Goal: Navigation & Orientation: Find specific page/section

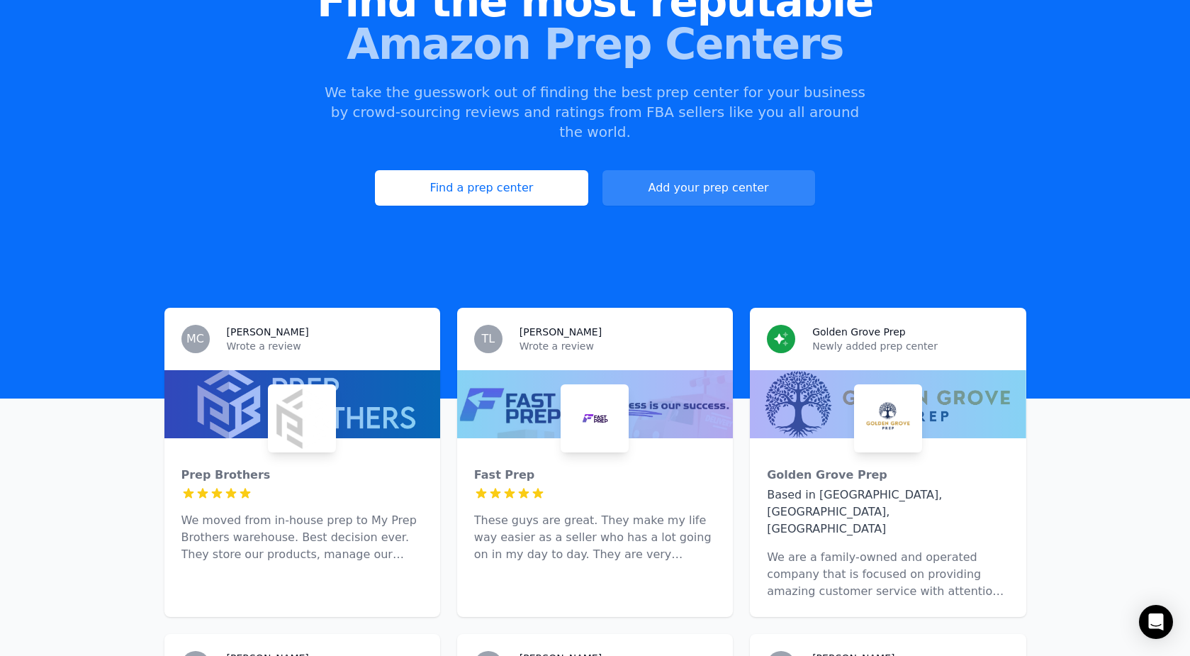
scroll to position [170, 0]
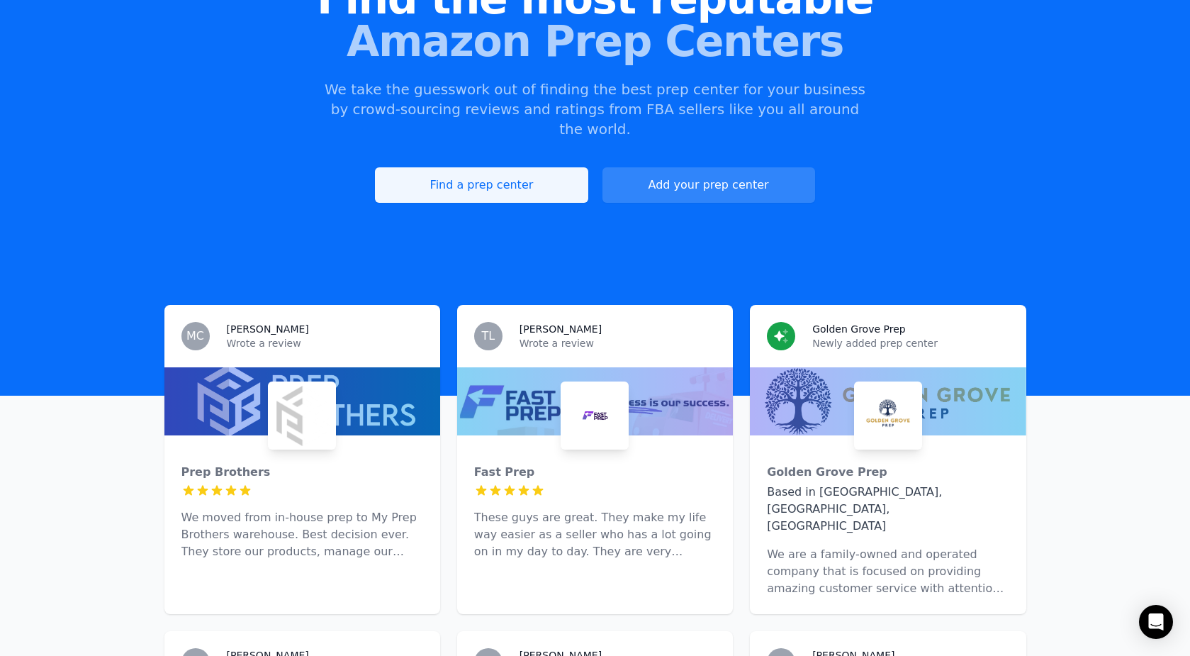
click at [518, 167] on link "Find a prep center" at bounding box center [481, 184] width 213 height 35
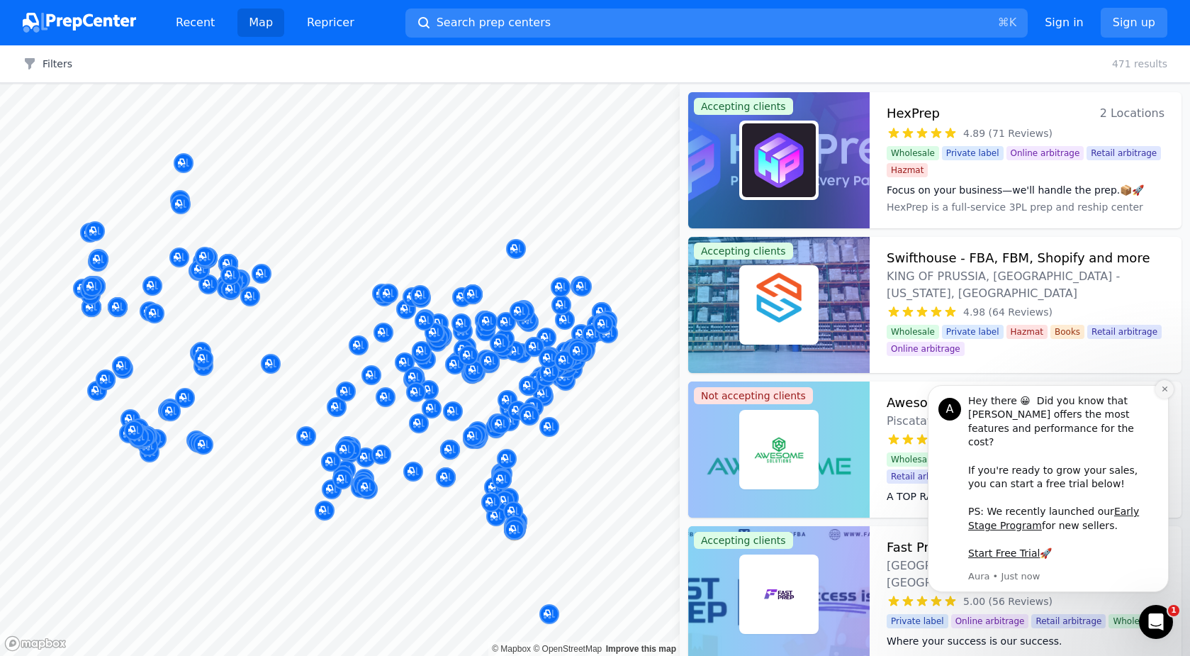
click at [1163, 398] on button "Dismiss notification" at bounding box center [1165, 389] width 18 height 18
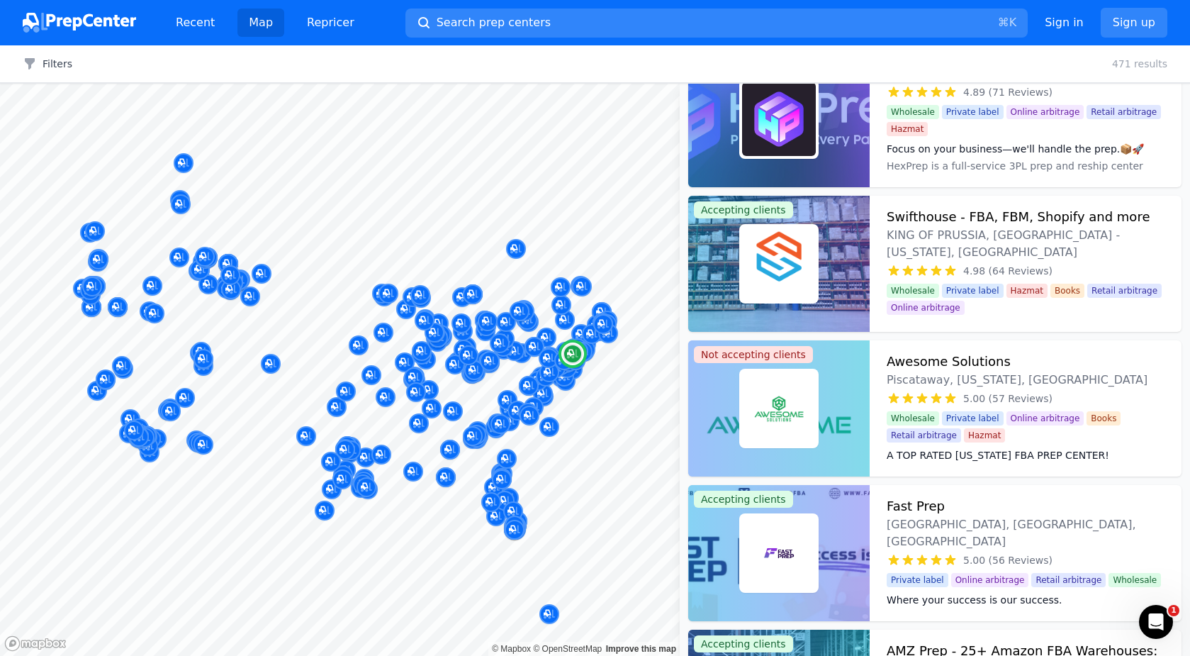
scroll to position [43, 0]
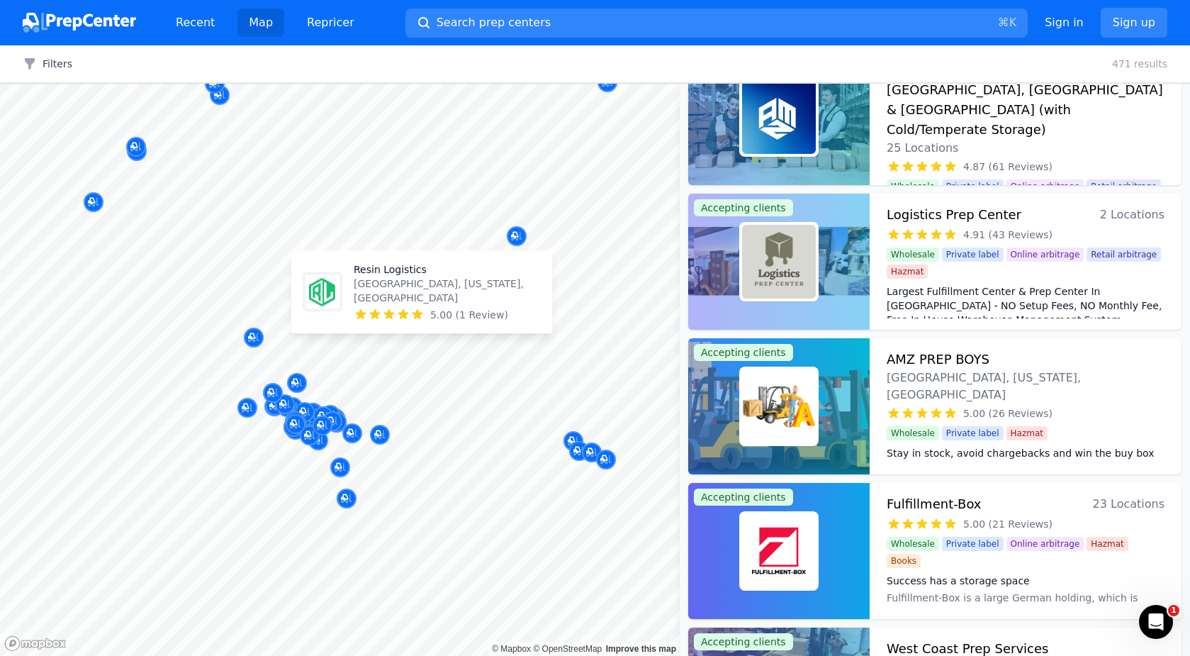
click at [378, 298] on body "Recent Map Repricer Search prep centers ⌘ K Open main menu Sign in Sign up Filt…" at bounding box center [595, 328] width 1190 height 656
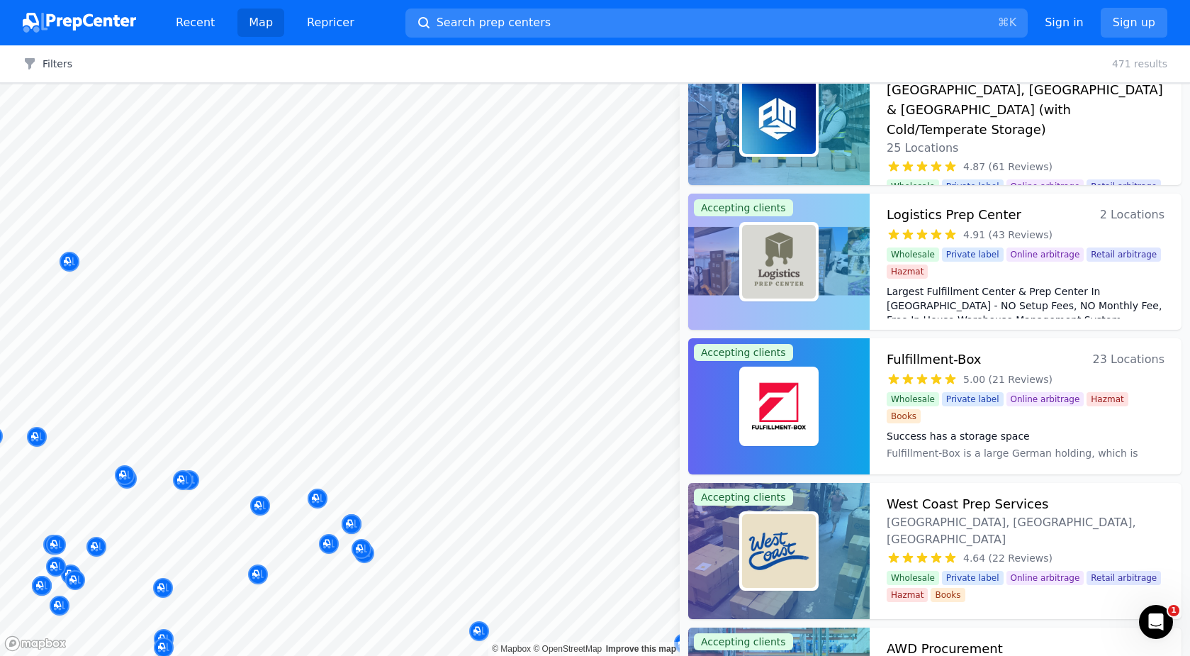
click at [462, 197] on body "Recent Map Repricer Search prep centers ⌘ K Open main menu Sign in Sign up Filt…" at bounding box center [595, 328] width 1190 height 656
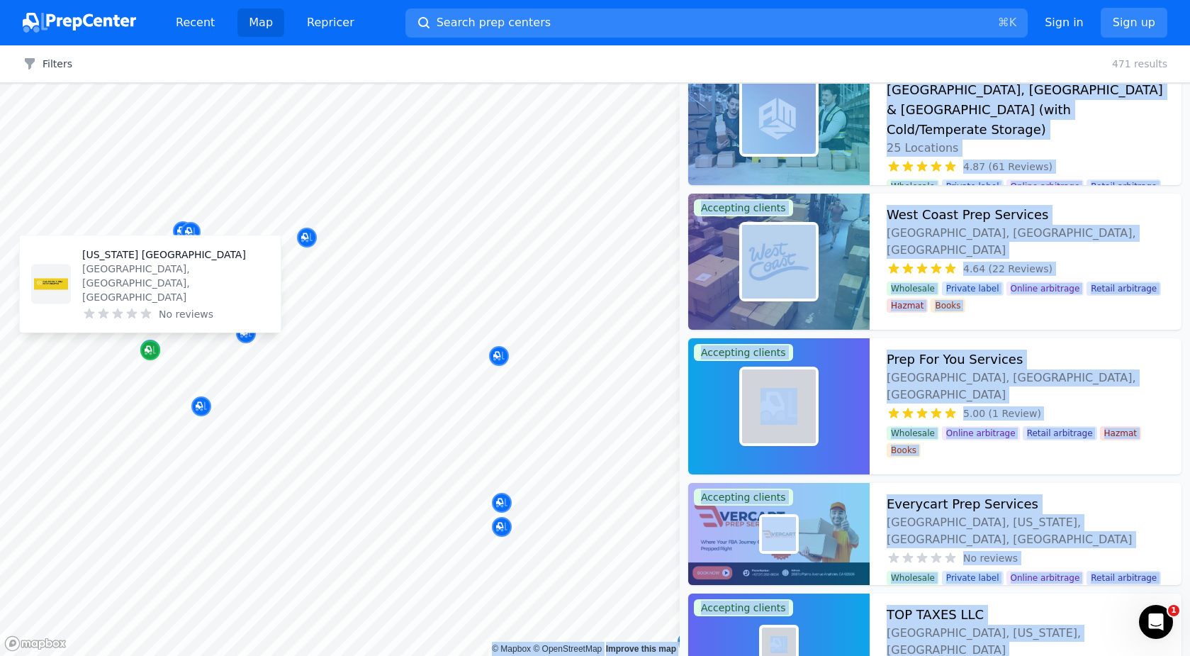
click at [150, 356] on icon "Map marker" at bounding box center [150, 350] width 11 height 14
click at [133, 262] on p "[US_STATE] [GEOGRAPHIC_DATA]" at bounding box center [175, 254] width 187 height 14
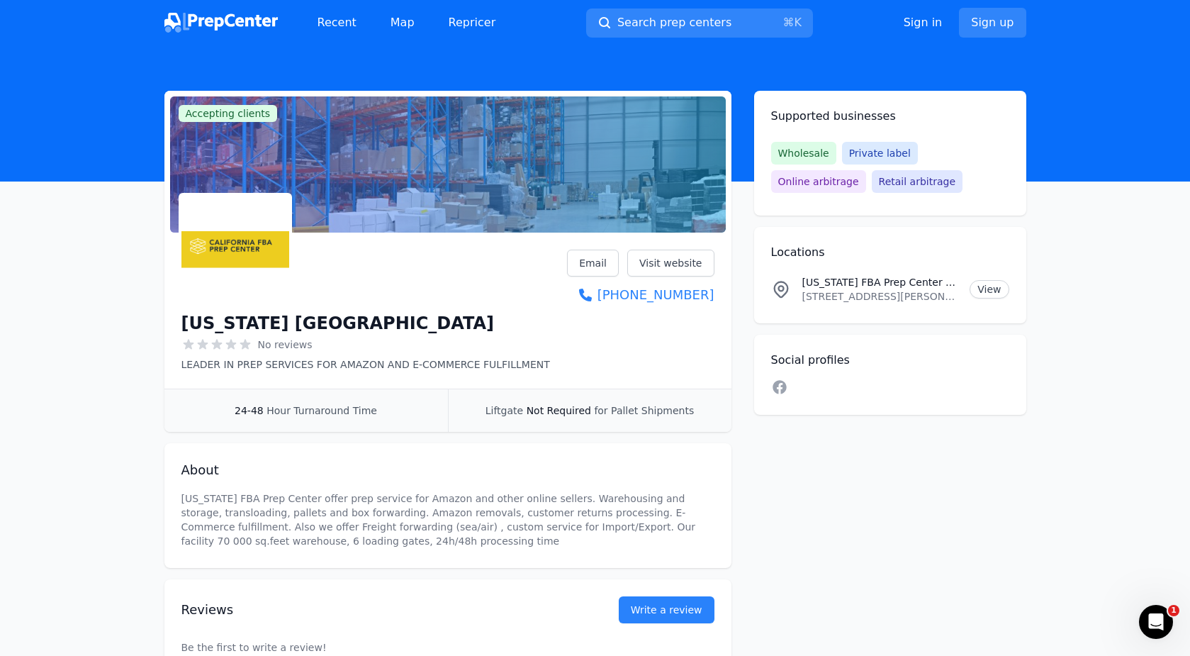
click at [452, 322] on div "[US_STATE] [GEOGRAPHIC_DATA]" at bounding box center [366, 323] width 369 height 23
click at [744, 400] on div "Accepting clients Claim business [US_STATE] FBA Prep Center No reviews LEADER I…" at bounding box center [595, 383] width 862 height 584
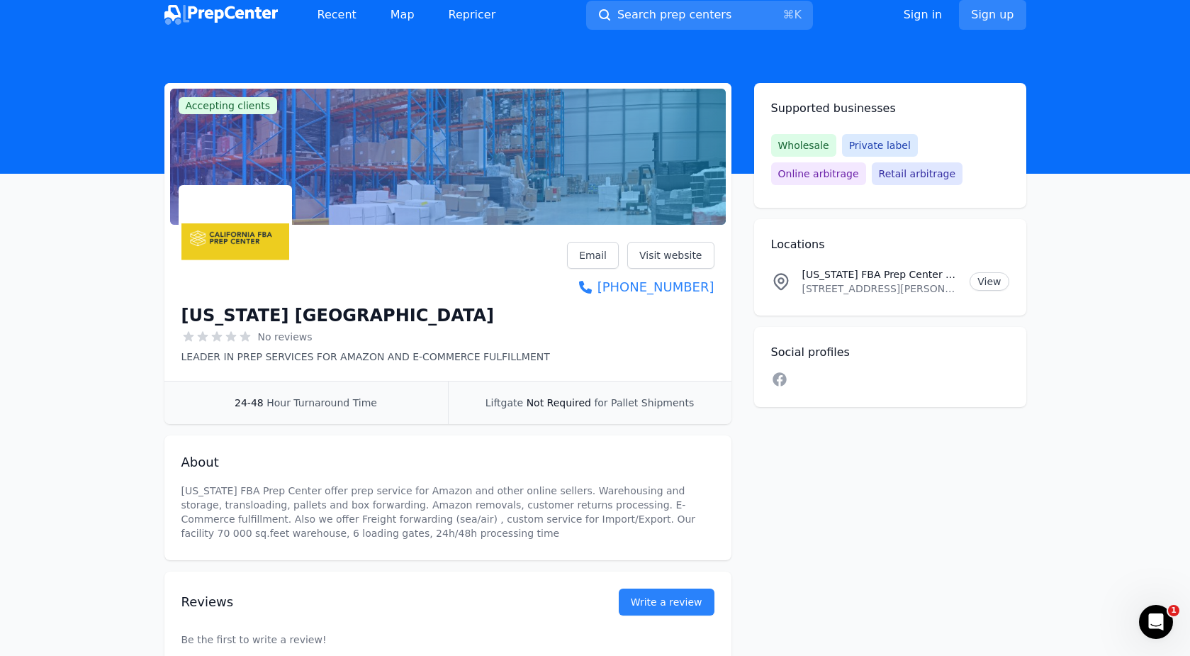
scroll to position [4, 0]
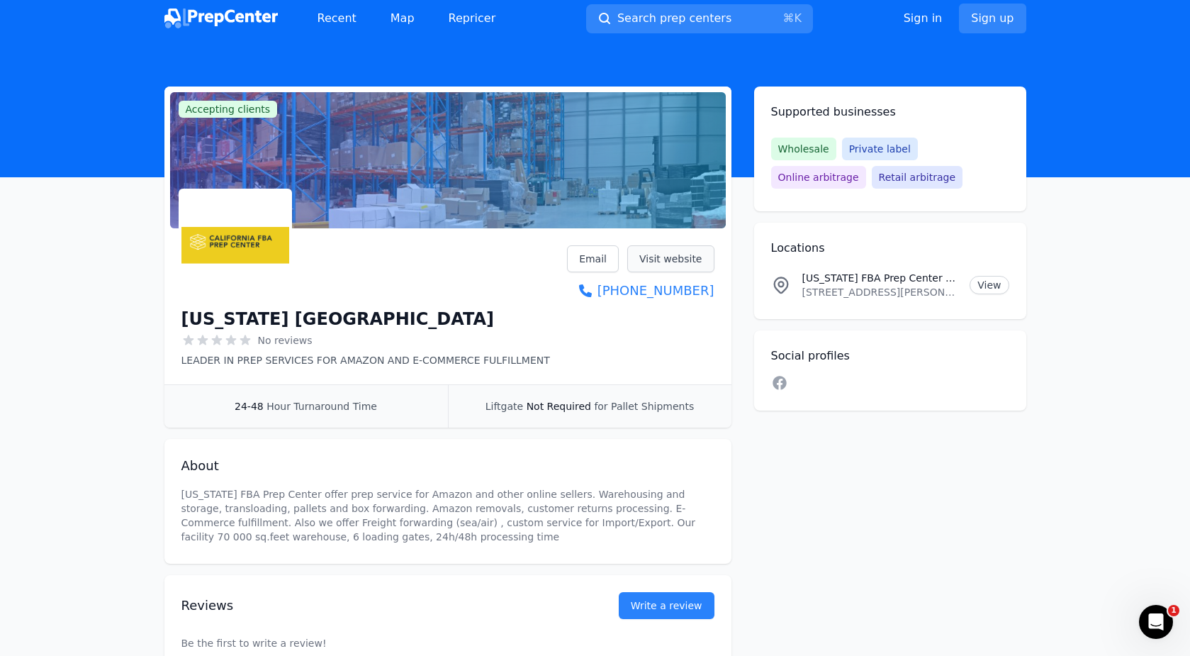
click at [664, 259] on link "Visit website" at bounding box center [670, 258] width 87 height 27
click at [988, 291] on link "View" at bounding box center [989, 285] width 39 height 18
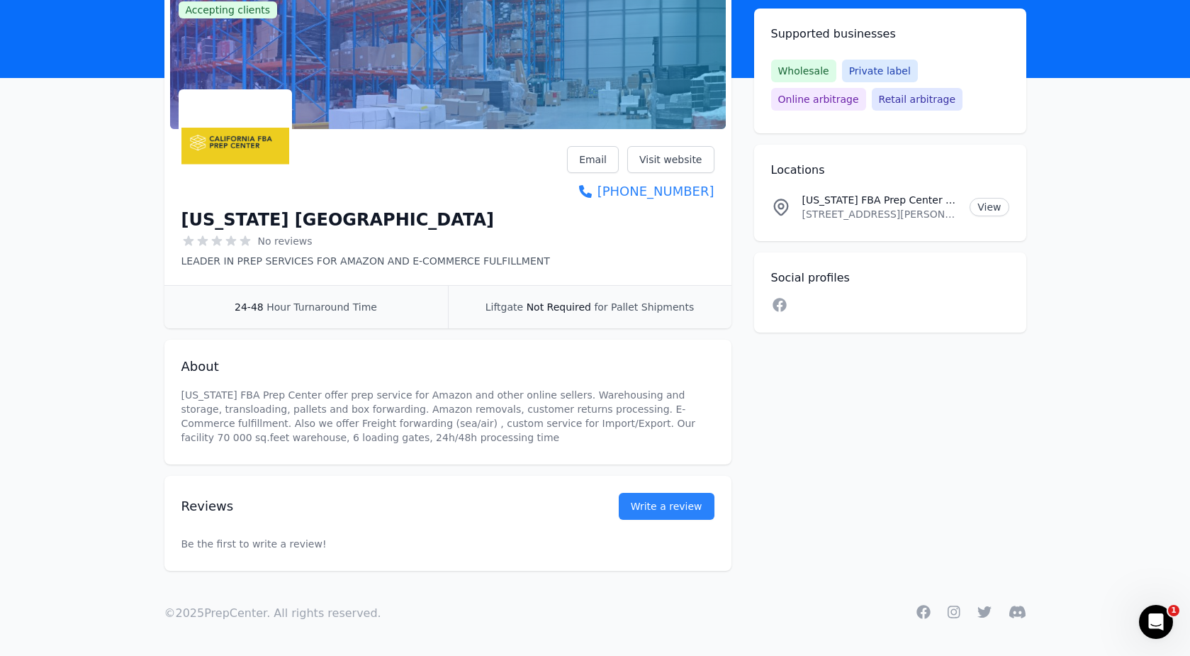
scroll to position [0, 0]
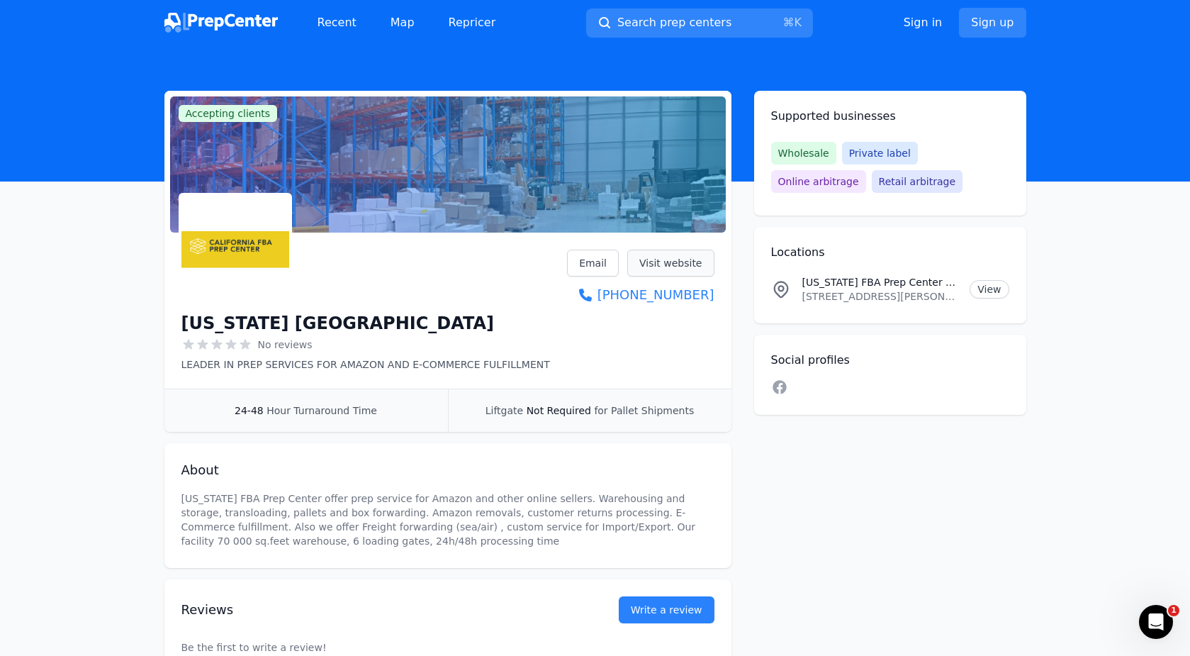
click at [660, 261] on link "Visit website" at bounding box center [670, 263] width 87 height 27
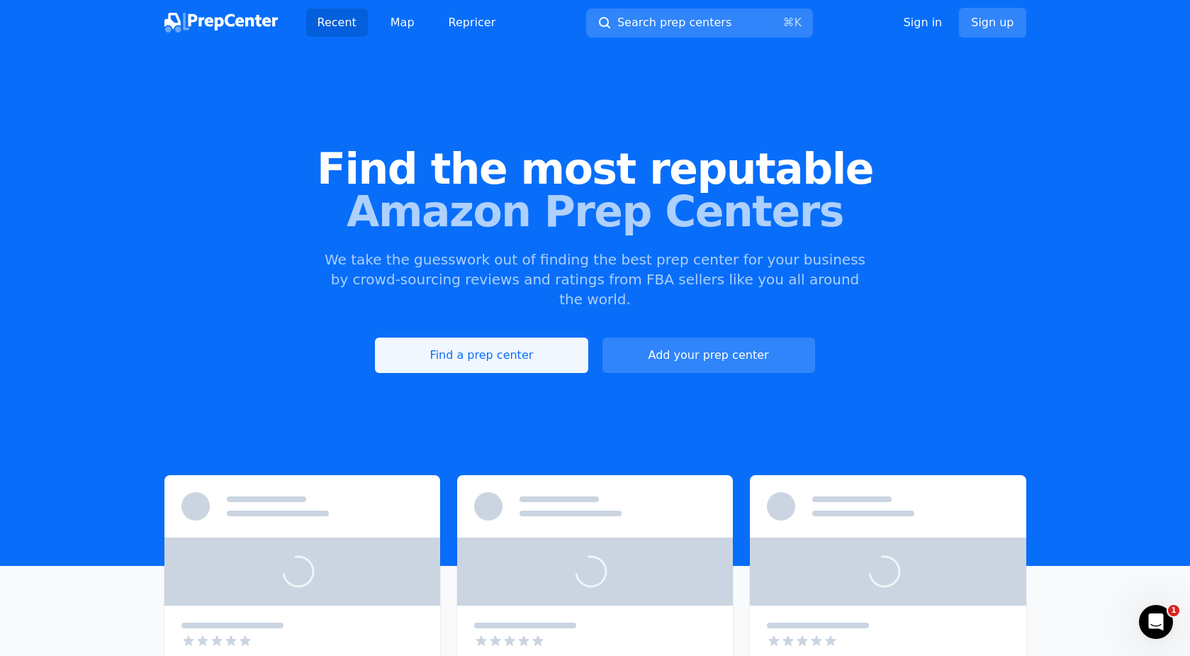
click at [473, 337] on link "Find a prep center" at bounding box center [481, 354] width 213 height 35
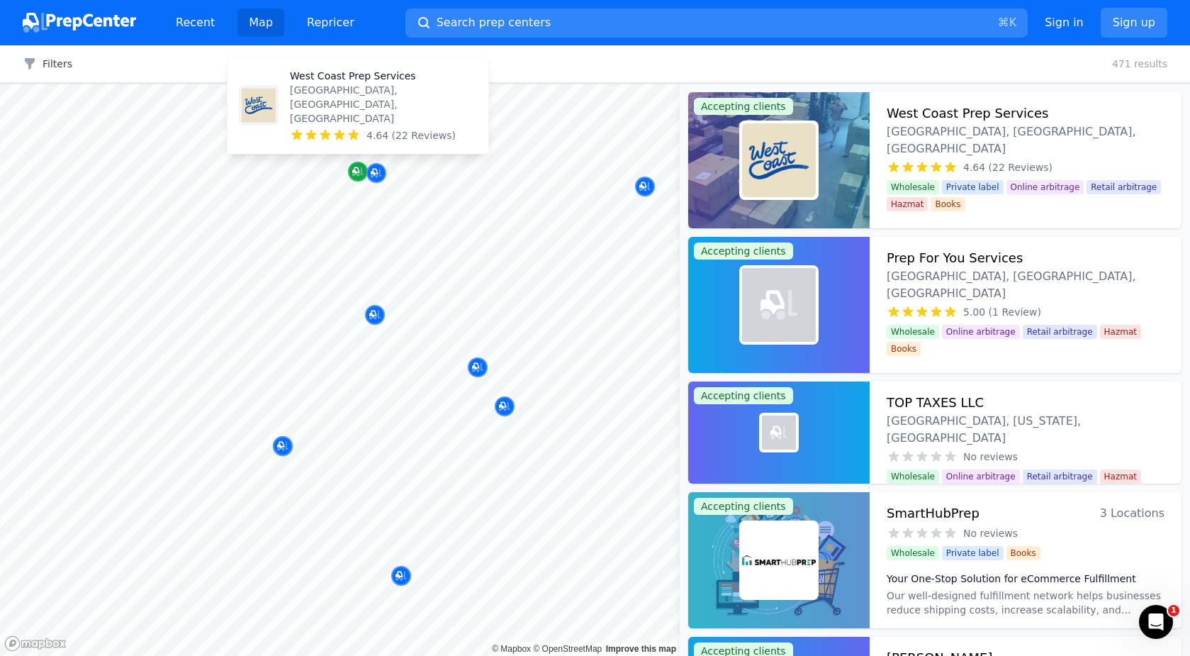
click at [355, 171] on icon "Map marker" at bounding box center [355, 170] width 7 height 7
click at [357, 176] on icon "Map marker" at bounding box center [357, 171] width 11 height 14
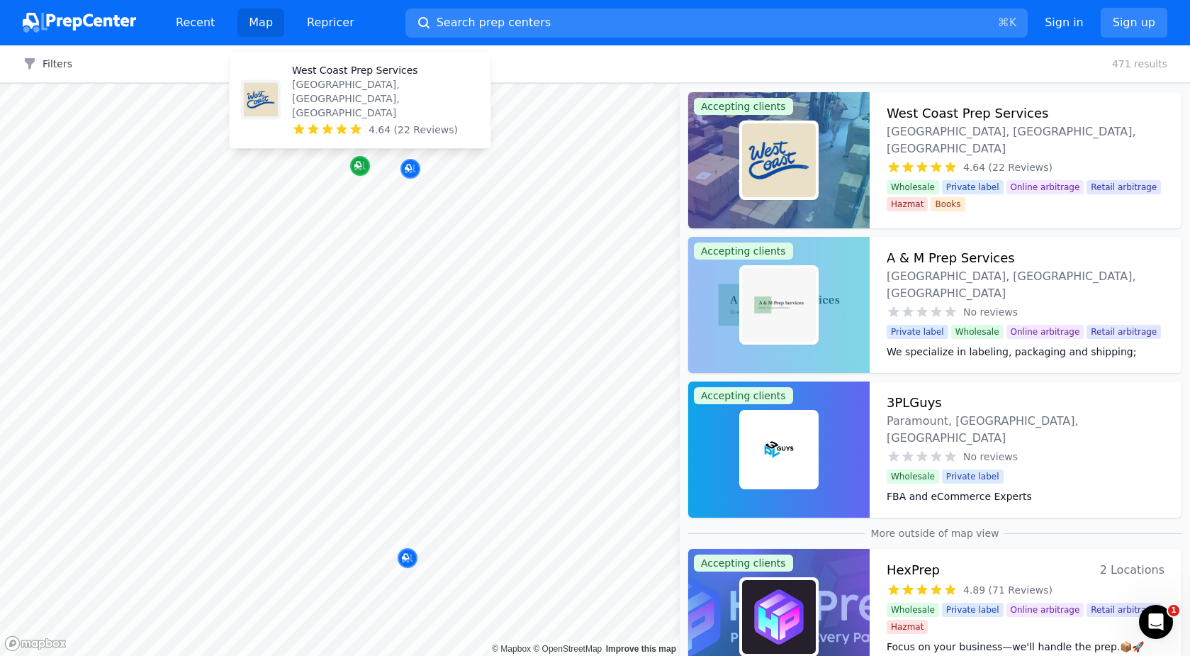
click at [359, 167] on icon "Map marker" at bounding box center [358, 165] width 7 height 7
click at [350, 77] on p "West Coast Prep Services" at bounding box center [385, 70] width 187 height 14
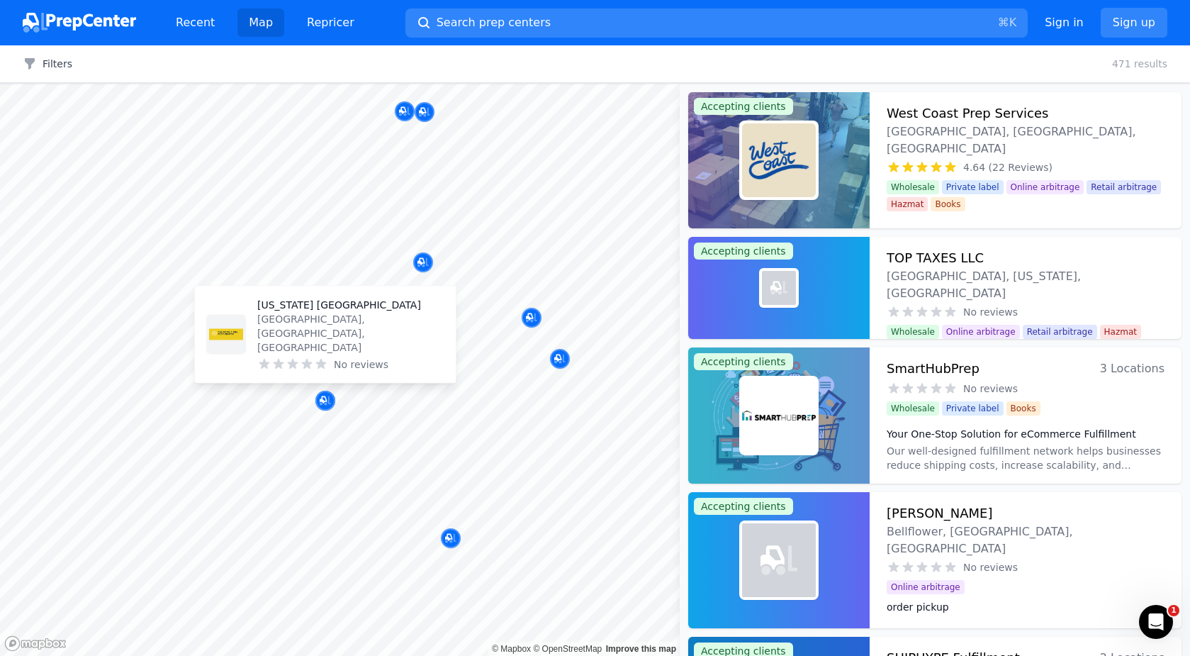
click at [296, 312] on p "[US_STATE] [GEOGRAPHIC_DATA]" at bounding box center [350, 305] width 187 height 14
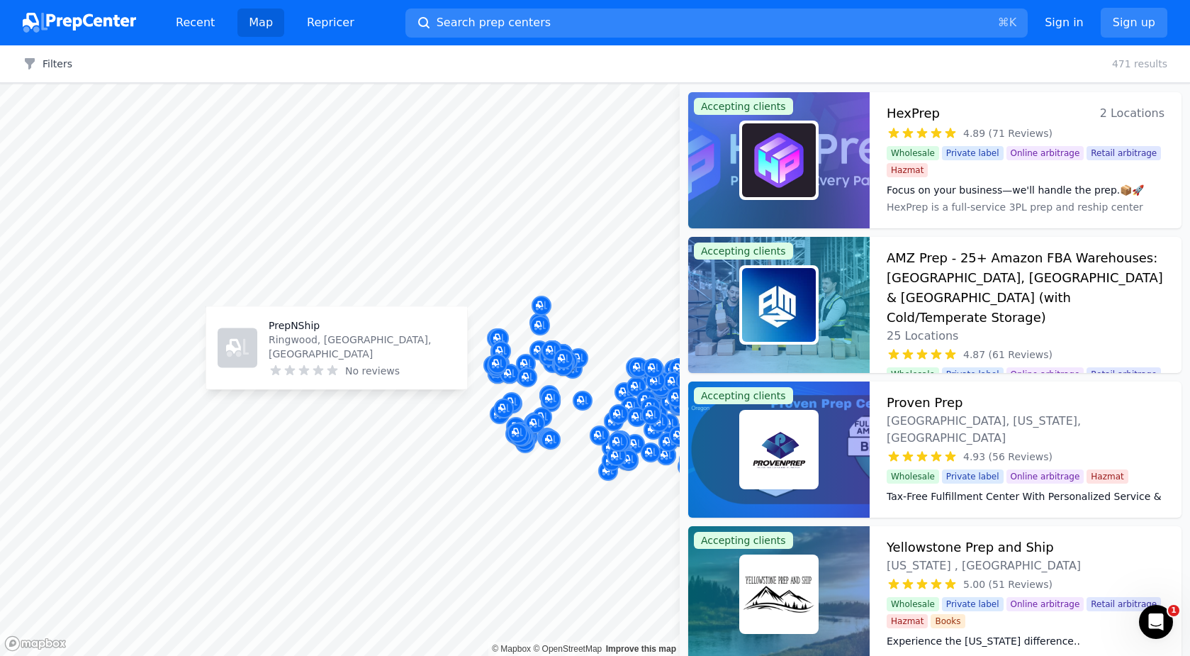
click at [311, 349] on body "Recent Map Repricer Search prep centers ⌘ K Open main menu Sign in Sign up Filt…" at bounding box center [595, 328] width 1190 height 656
